Goal: Task Accomplishment & Management: Manage account settings

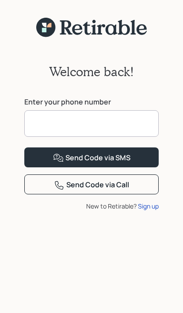
click at [127, 163] on div "Send Code via SMS" at bounding box center [91, 158] width 77 height 11
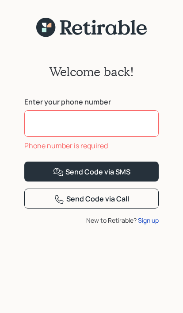
click at [66, 122] on input at bounding box center [91, 123] width 134 height 27
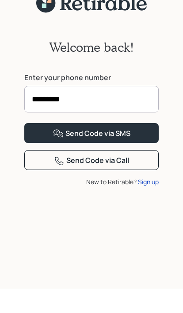
type input "**********"
click at [142, 167] on button "Send Code via SMS" at bounding box center [91, 157] width 134 height 20
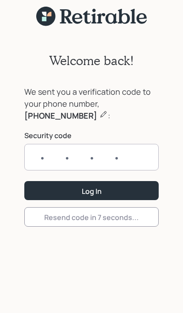
click at [57, 157] on input "text" at bounding box center [91, 157] width 134 height 27
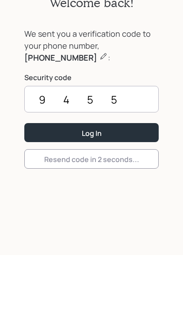
type input "9455"
click at [126, 181] on button "Log In" at bounding box center [91, 190] width 134 height 19
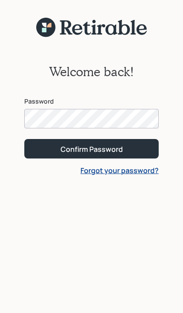
click at [146, 149] on button "Confirm Password" at bounding box center [91, 148] width 134 height 19
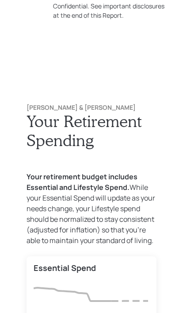
scroll to position [789, 0]
